Goal: Task Accomplishment & Management: Manage account settings

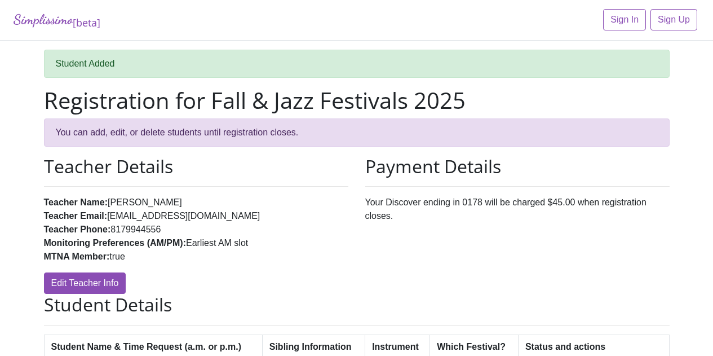
scroll to position [224, 0]
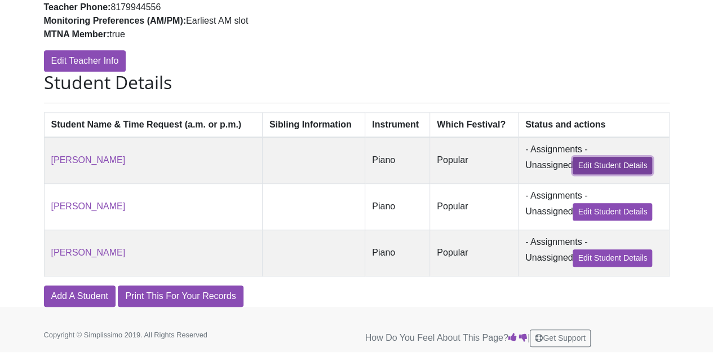
click at [610, 162] on link "Edit Student Details" at bounding box center [612, 165] width 79 height 17
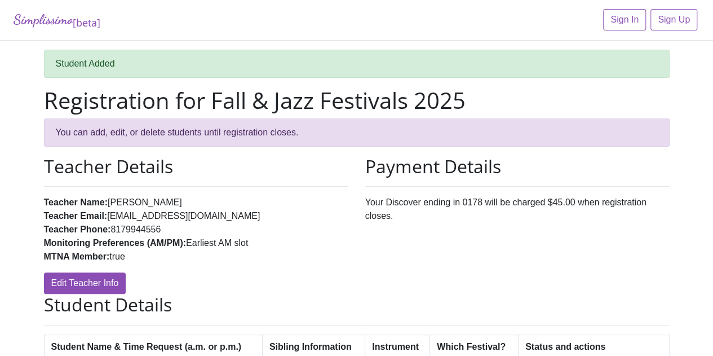
scroll to position [224, 0]
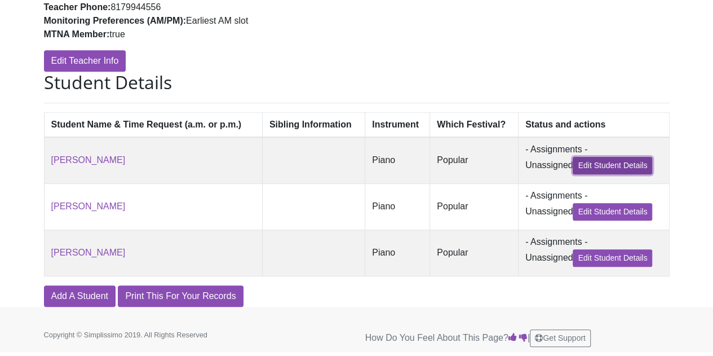
click at [628, 166] on link "Edit Student Details" at bounding box center [612, 165] width 79 height 17
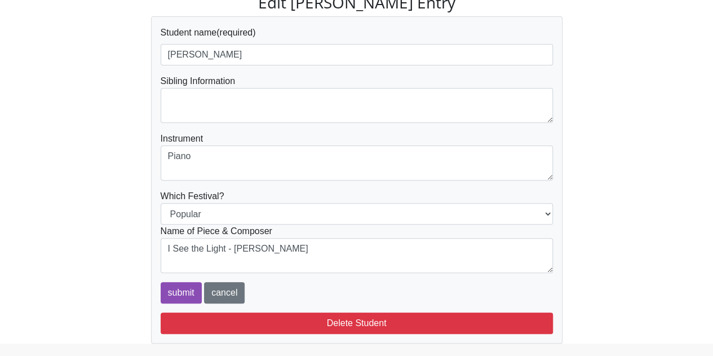
scroll to position [122, 0]
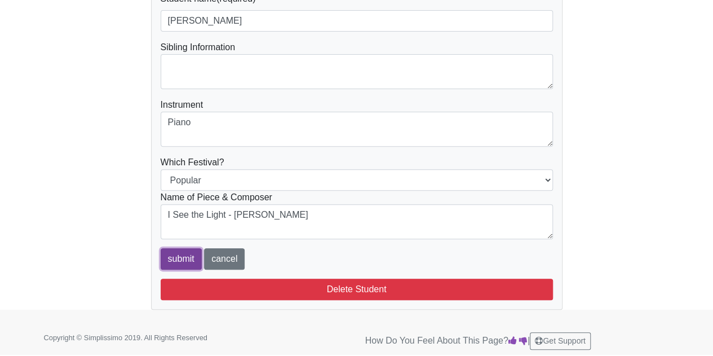
click at [181, 265] on input "submit" at bounding box center [181, 258] width 41 height 21
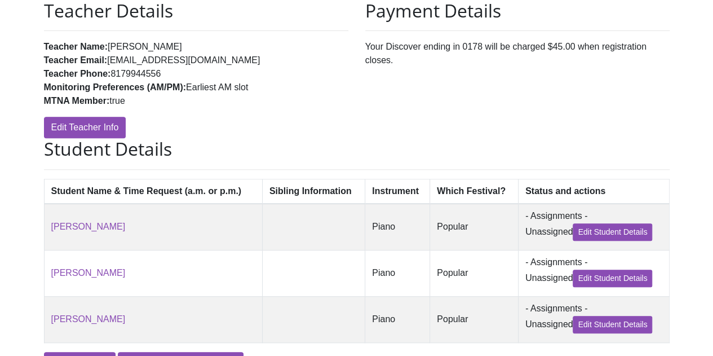
scroll to position [157, 0]
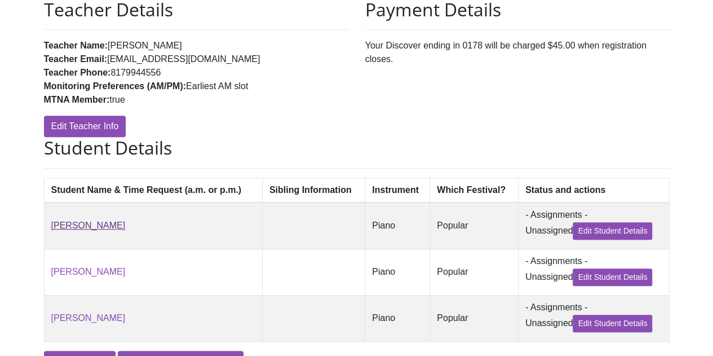
click at [70, 228] on link "Alicia Parker" at bounding box center [88, 225] width 74 height 10
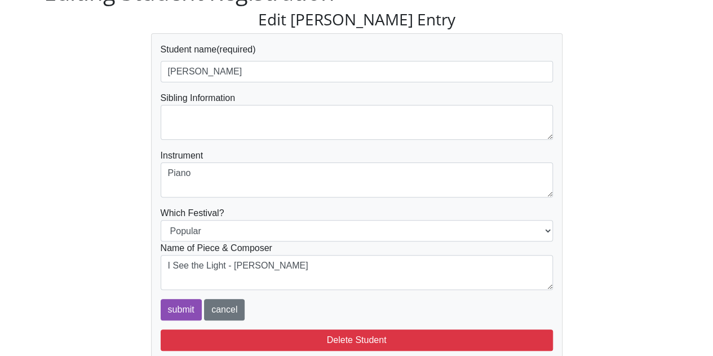
scroll to position [35, 0]
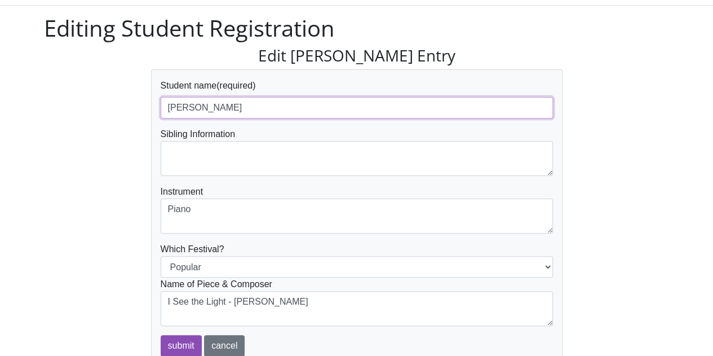
click at [263, 111] on input "Alicia Parker" at bounding box center [357, 107] width 392 height 21
type input "[PERSON_NAME], 9:00 am"
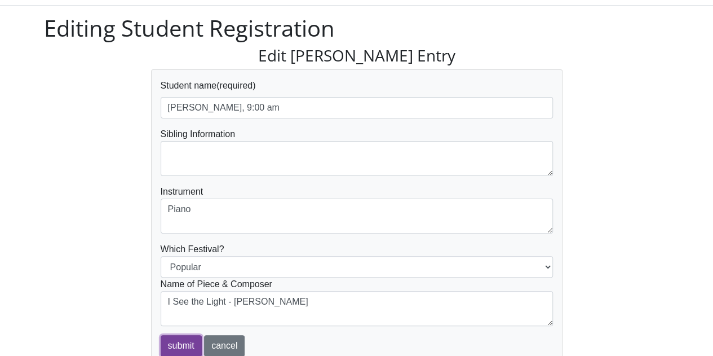
click at [176, 338] on input "submit" at bounding box center [181, 345] width 41 height 21
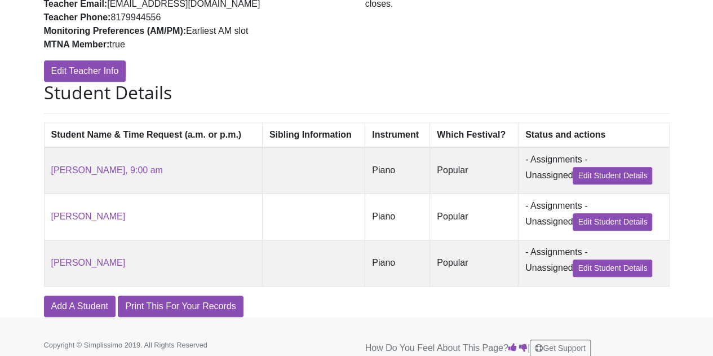
scroll to position [224, 0]
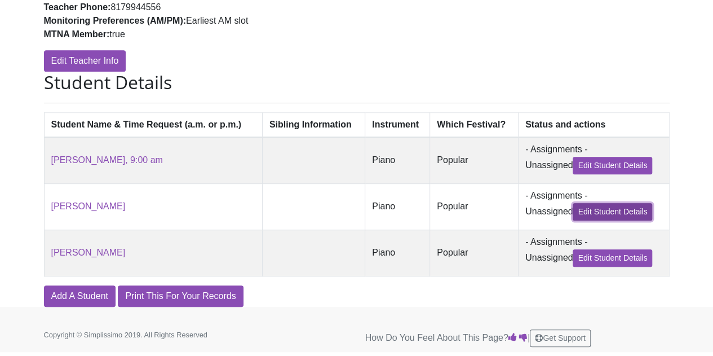
click at [621, 220] on link "Edit Student Details" at bounding box center [612, 211] width 79 height 17
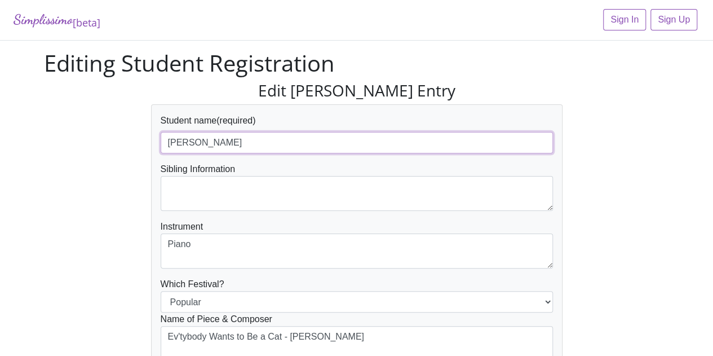
click at [229, 139] on input "[PERSON_NAME]" at bounding box center [357, 142] width 392 height 21
click at [284, 145] on input "[PERSON_NAME], 9:00 am or with the hr." at bounding box center [357, 142] width 392 height 21
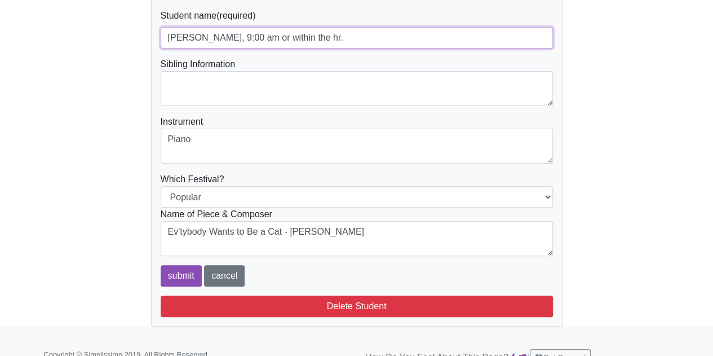
scroll to position [122, 0]
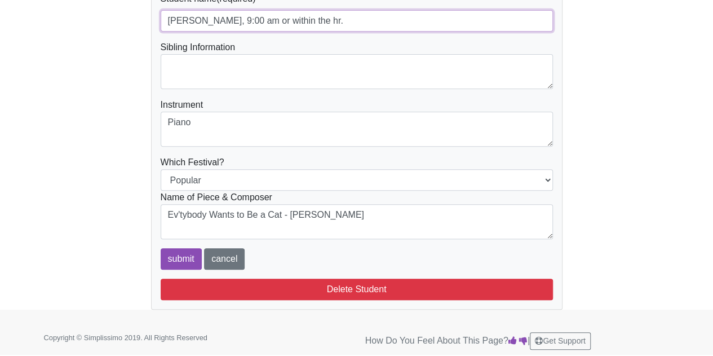
type input "[PERSON_NAME], 9:00 am or within the hr."
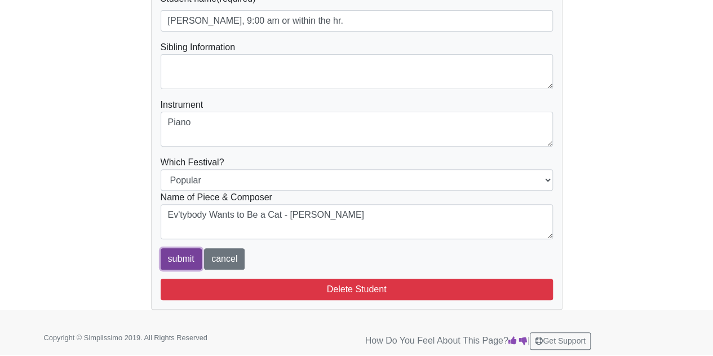
click at [184, 265] on input "submit" at bounding box center [181, 258] width 41 height 21
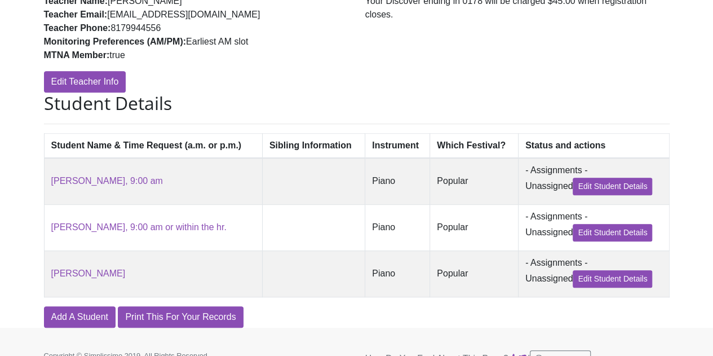
scroll to position [202, 0]
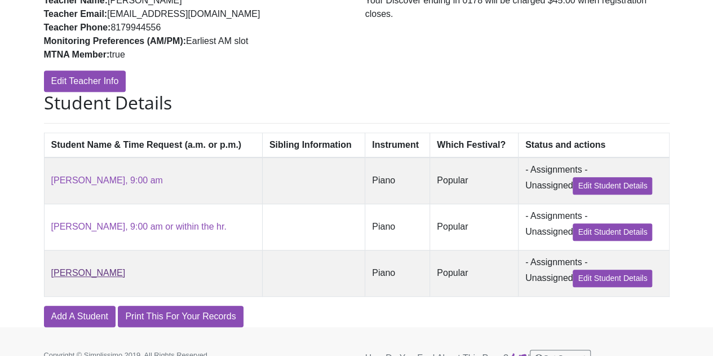
click at [107, 277] on link "[PERSON_NAME]" at bounding box center [88, 273] width 74 height 10
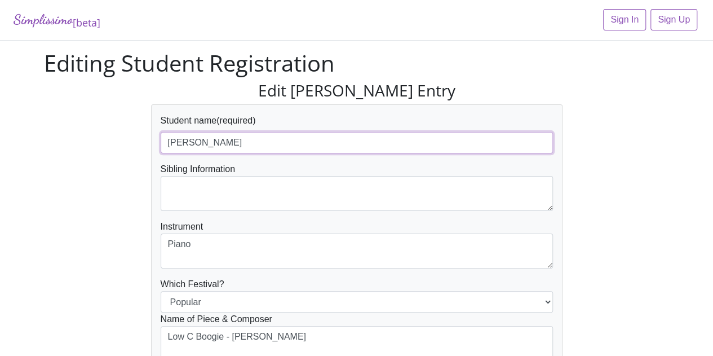
click at [250, 145] on input "[PERSON_NAME]" at bounding box center [357, 142] width 392 height 21
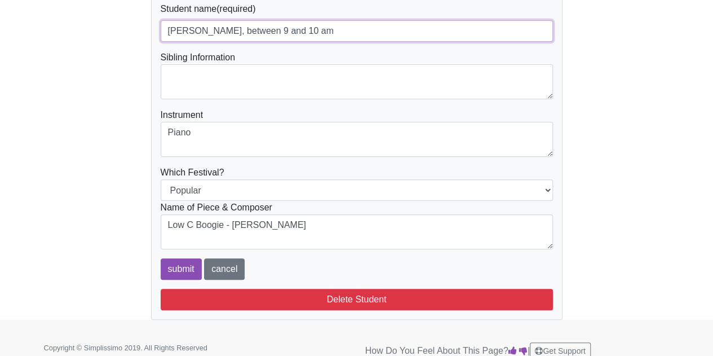
scroll to position [122, 0]
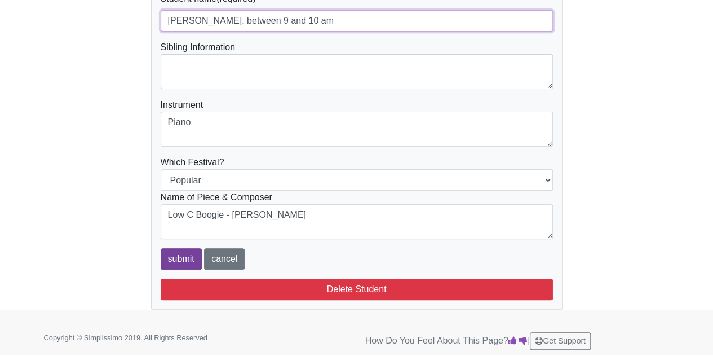
type input "Sarah Willingham, between 9 and 10 am"
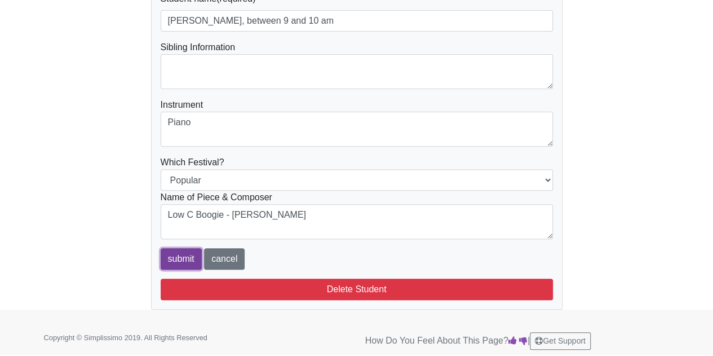
click at [175, 256] on input "submit" at bounding box center [181, 258] width 41 height 21
